Goal: Task Accomplishment & Management: Use online tool/utility

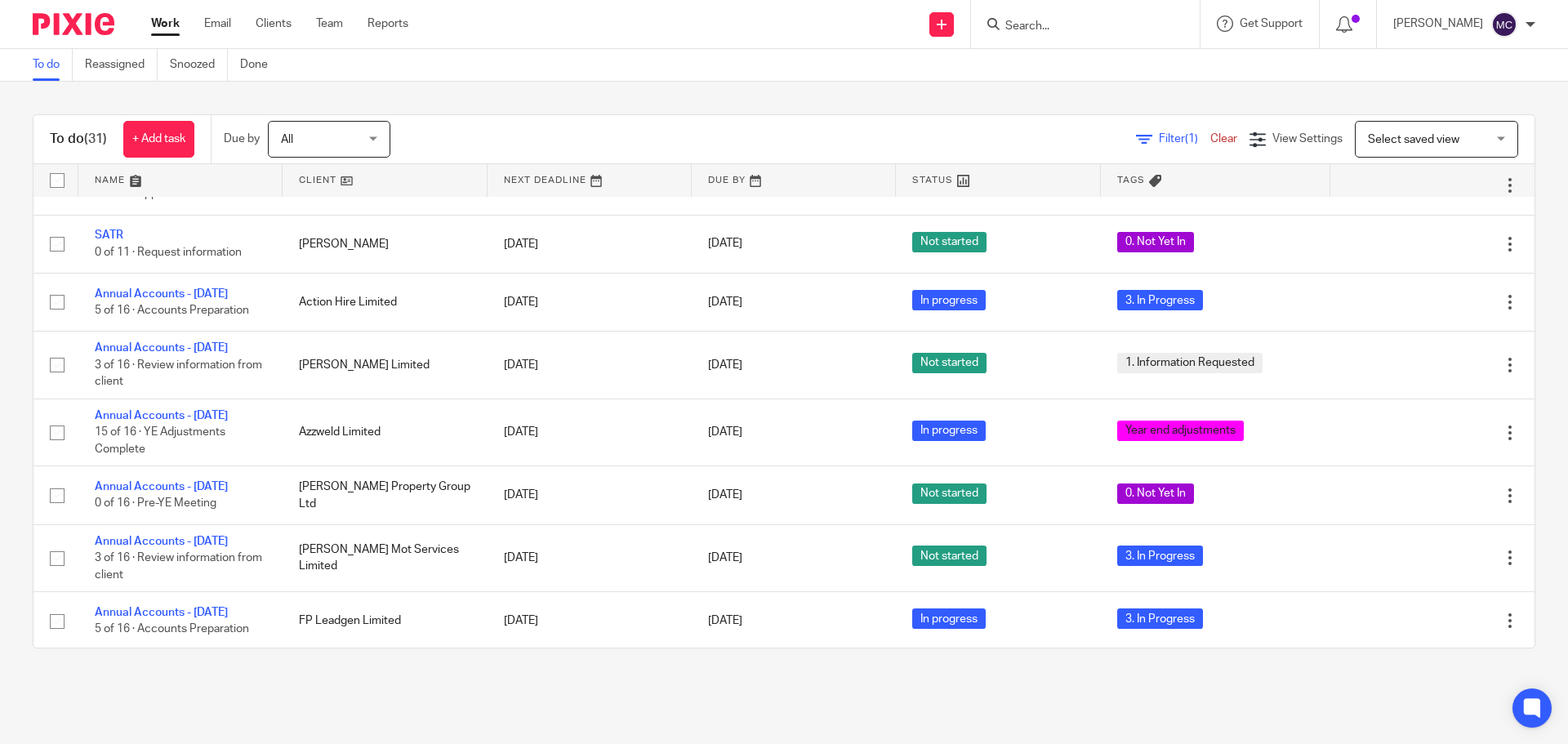
scroll to position [953, 0]
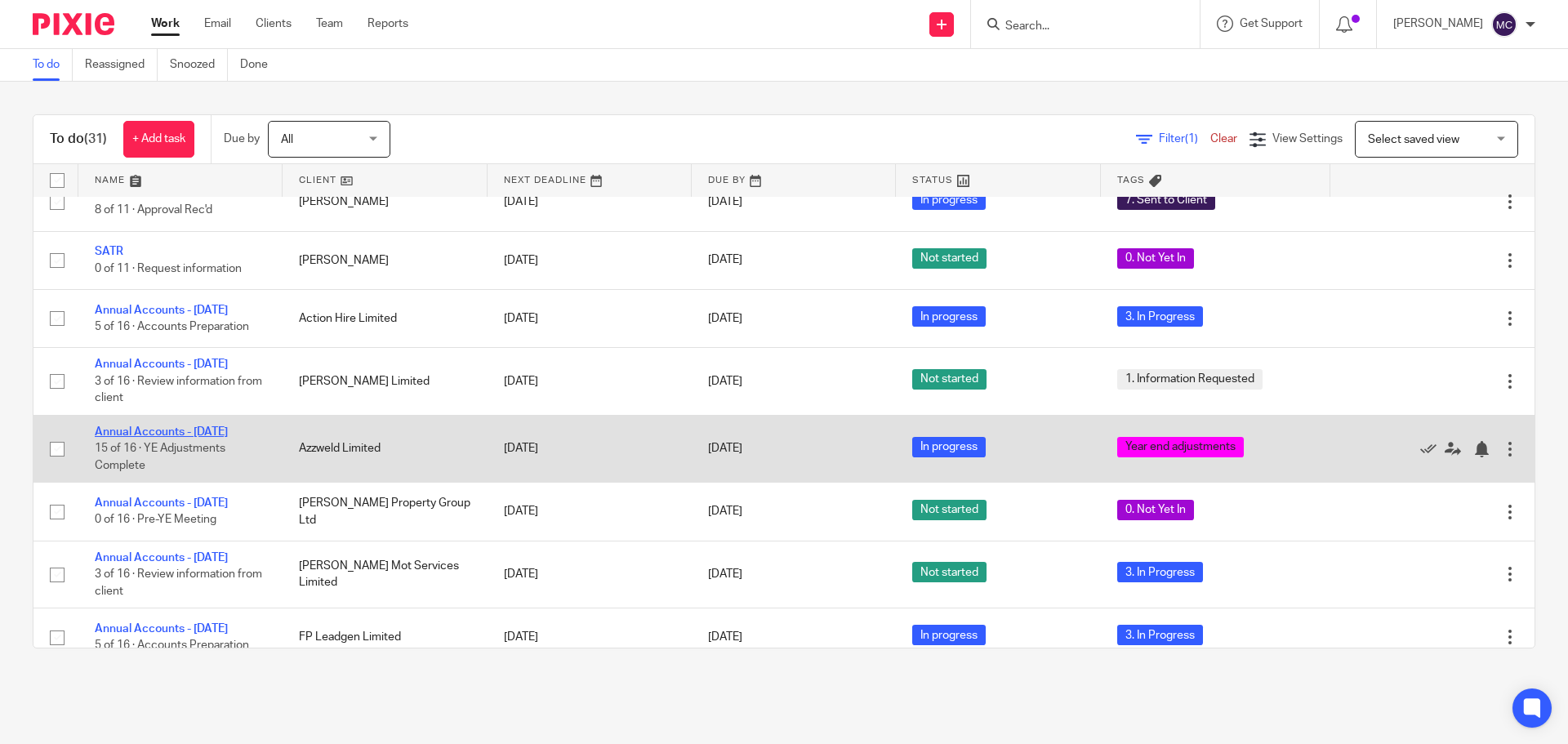
click at [184, 437] on link "Annual Accounts - [DATE]" at bounding box center [161, 432] width 133 height 12
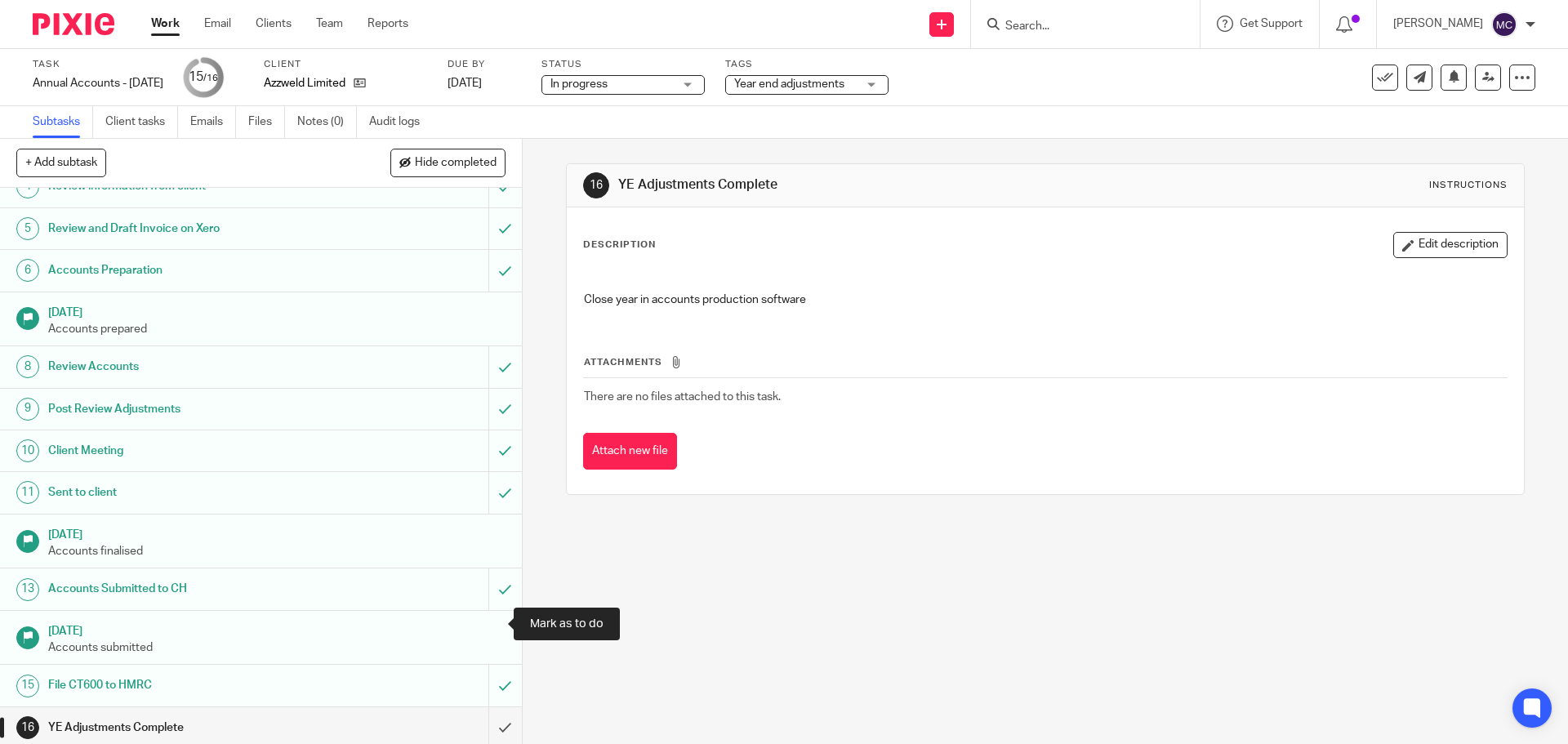
scroll to position [165, 0]
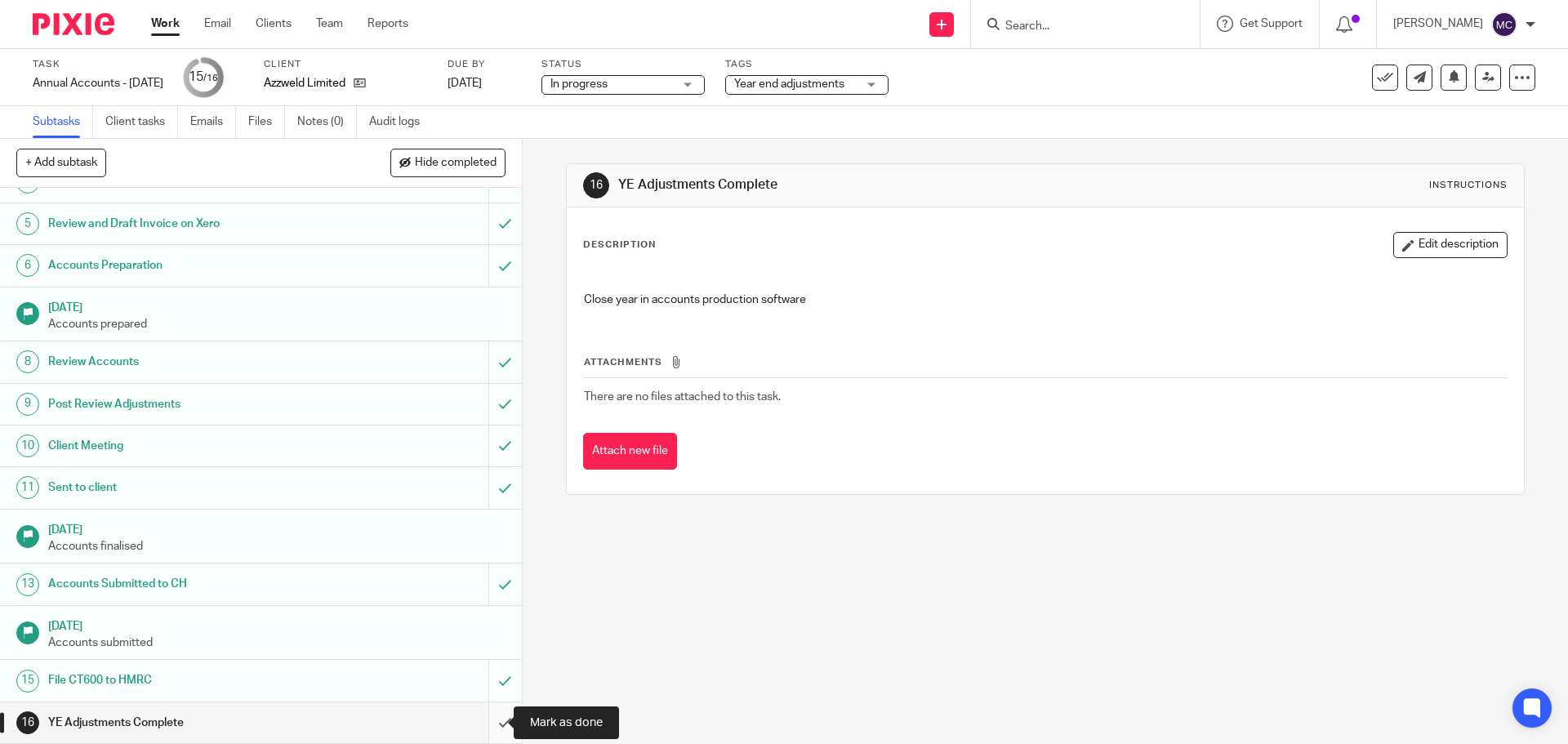
click at [492, 718] on input "submit" at bounding box center [261, 722] width 522 height 41
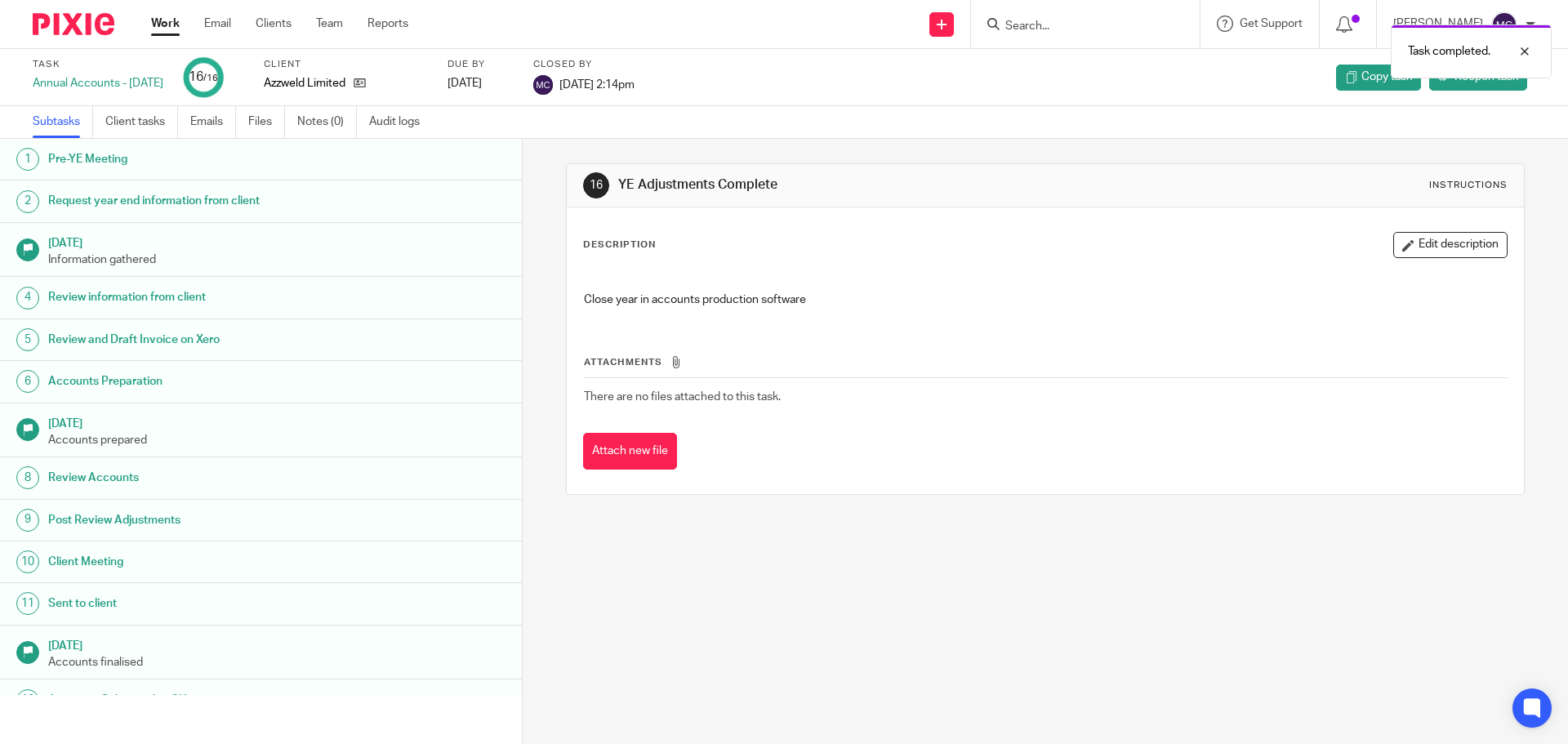
click at [158, 24] on link "Work" at bounding box center [166, 23] width 29 height 16
